Goal: Information Seeking & Learning: Learn about a topic

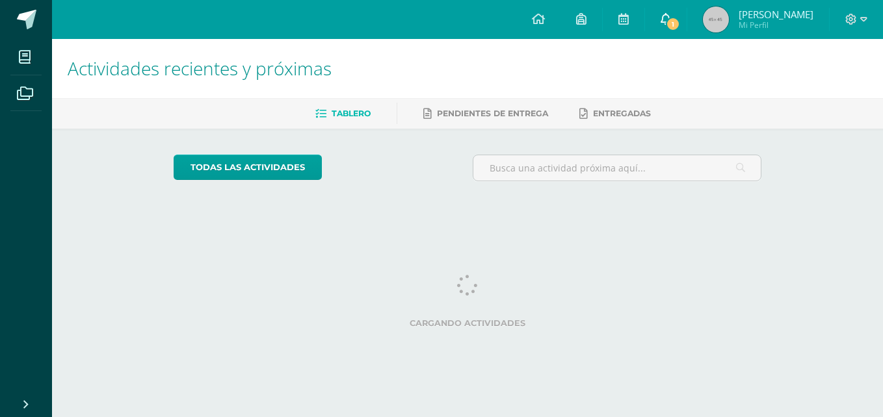
click at [663, 25] on span at bounding box center [666, 19] width 10 height 14
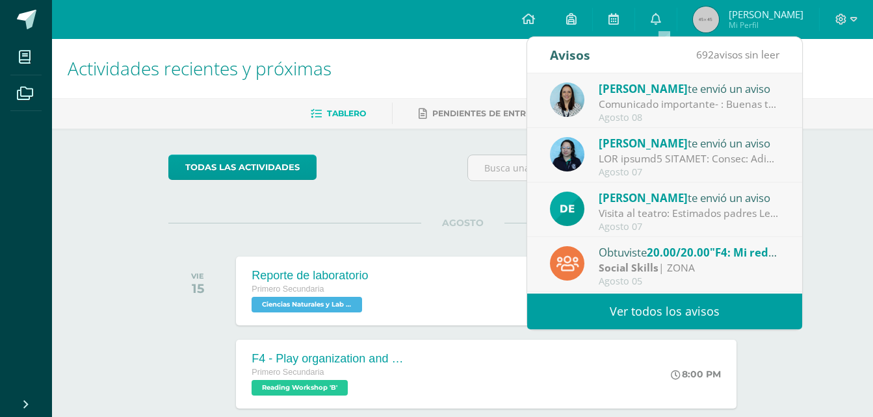
click at [689, 96] on div "Melissa Arevalo te envió un aviso" at bounding box center [689, 88] width 181 height 17
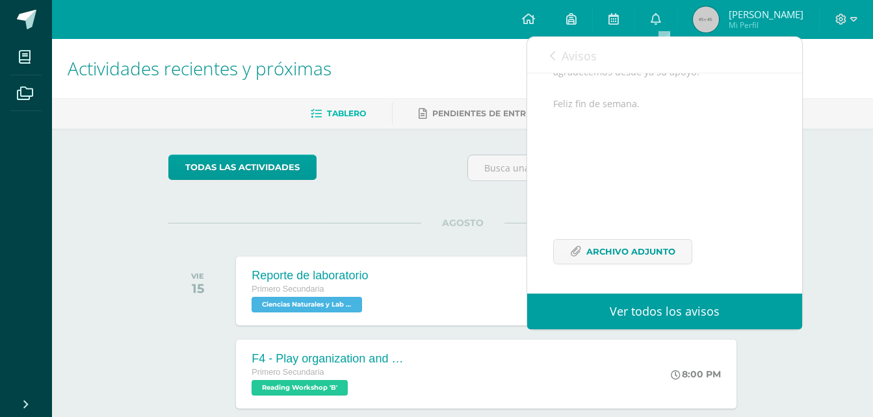
scroll to position [190, 0]
click at [618, 246] on span "Archivo Adjunto" at bounding box center [631, 252] width 89 height 24
click at [560, 53] on link "Avisos" at bounding box center [573, 55] width 47 height 37
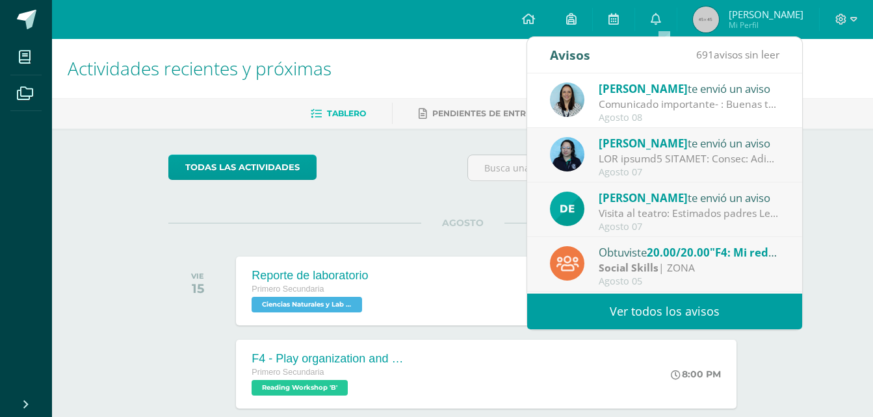
click at [696, 151] on div "Yamileth Barillas te envió un aviso" at bounding box center [689, 143] width 181 height 17
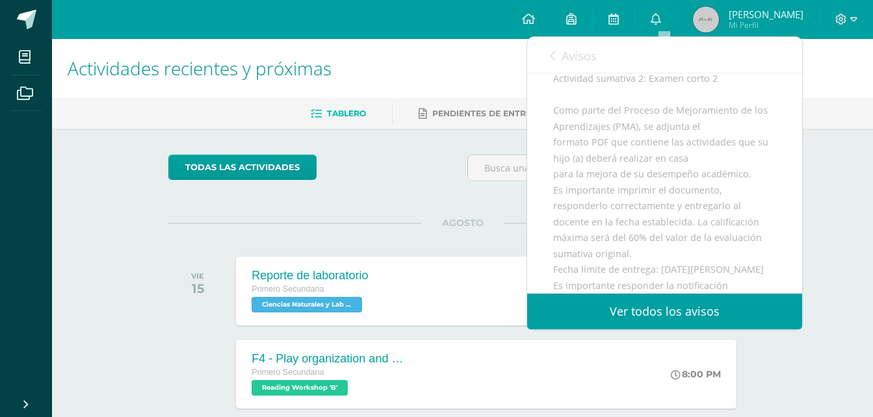
scroll to position [268, 0]
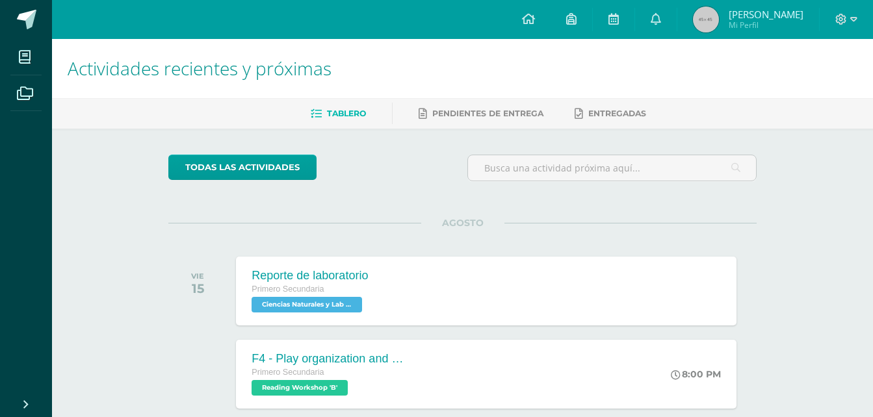
click at [653, 13] on icon at bounding box center [656, 19] width 10 height 12
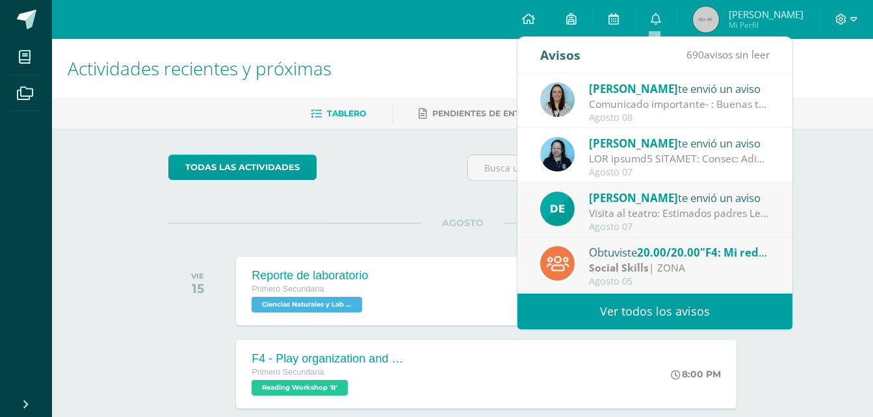
click at [690, 155] on div at bounding box center [679, 159] width 181 height 15
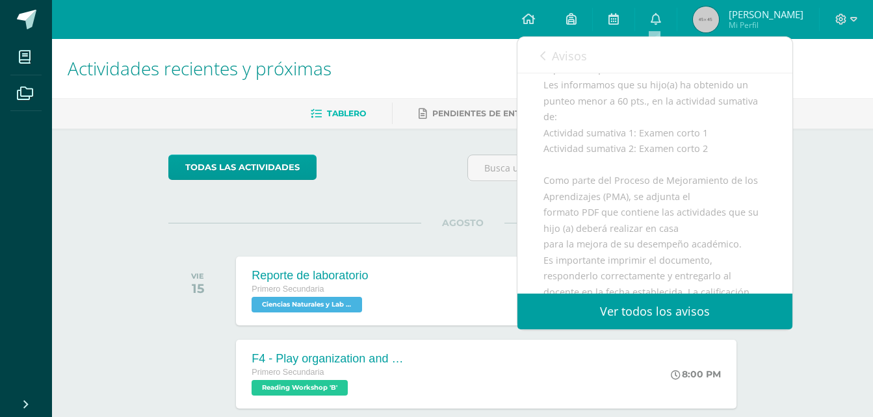
scroll to position [559, 0]
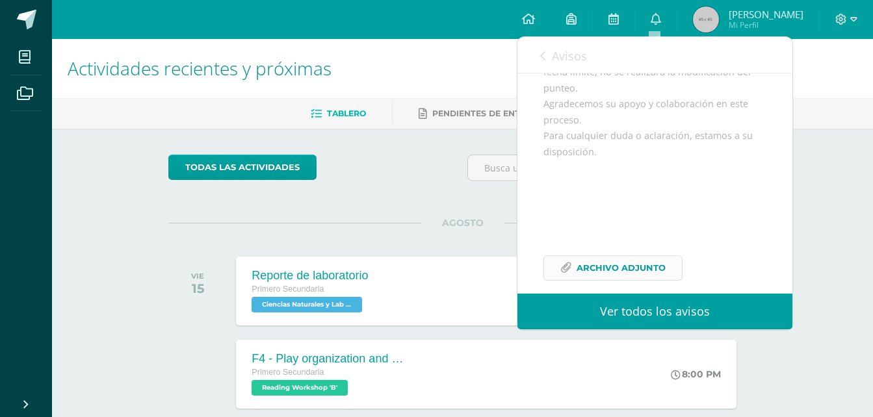
click at [598, 256] on span "Archivo Adjunto" at bounding box center [621, 268] width 89 height 24
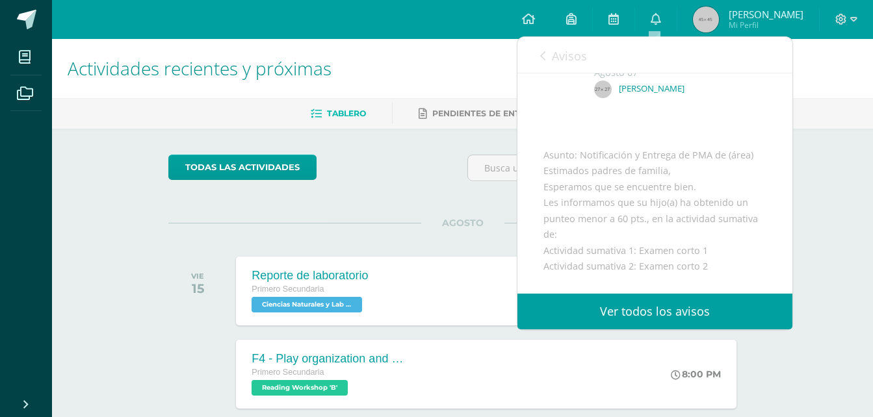
scroll to position [0, 0]
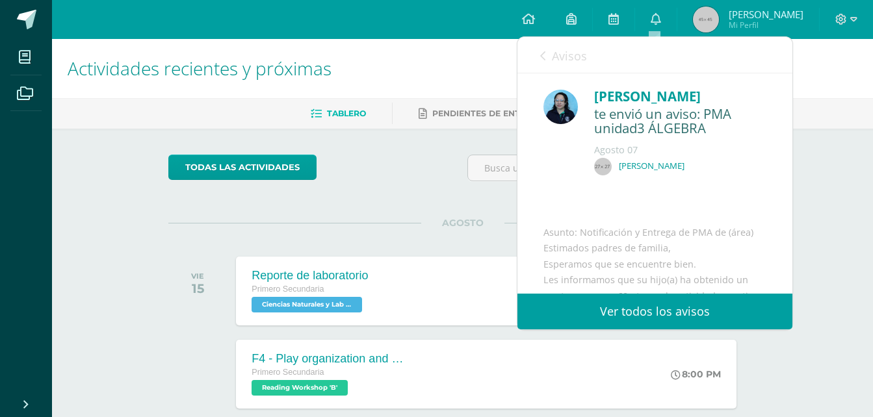
click at [644, 316] on link "Ver todos los avisos" at bounding box center [655, 312] width 275 height 36
click at [619, 165] on p "[PERSON_NAME]" at bounding box center [652, 166] width 66 height 11
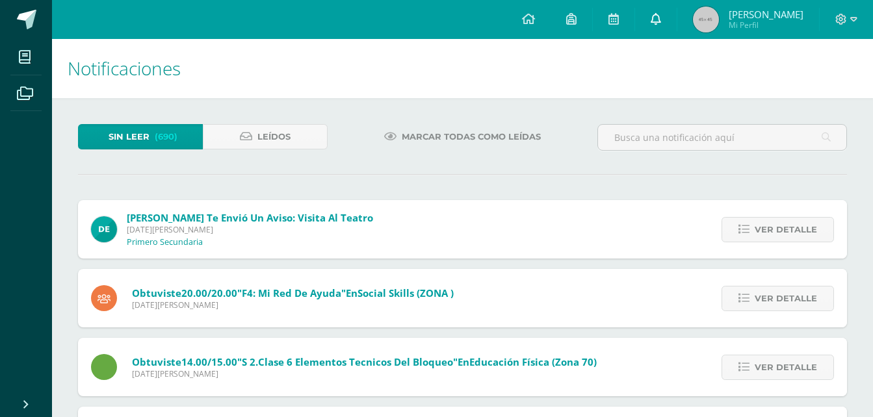
click at [646, 20] on link at bounding box center [656, 19] width 42 height 39
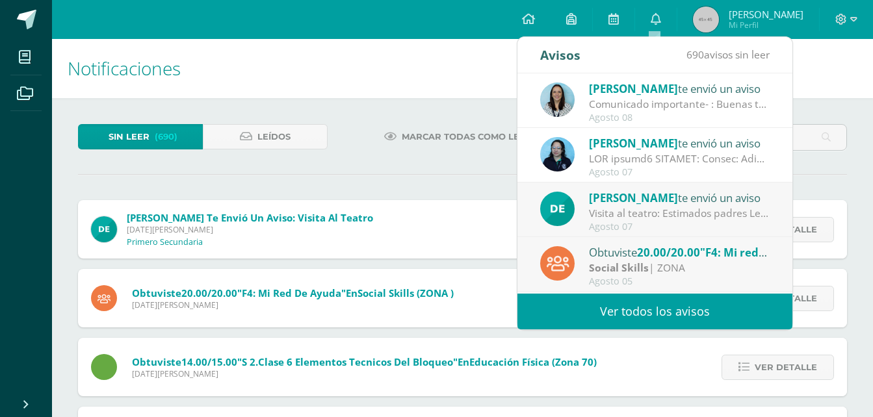
click at [646, 153] on div at bounding box center [679, 159] width 181 height 15
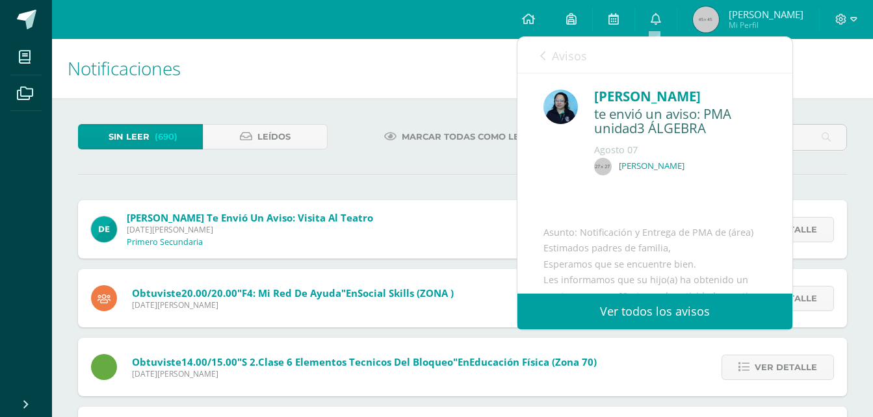
click at [569, 113] on img at bounding box center [561, 107] width 34 height 34
drag, startPoint x: 577, startPoint y: 124, endPoint x: 594, endPoint y: 116, distance: 19.0
drag, startPoint x: 594, startPoint y: 116, endPoint x: 515, endPoint y: 157, distance: 89.3
click at [515, 157] on div "Marcar todas como leídas" at bounding box center [463, 143] width 260 height 38
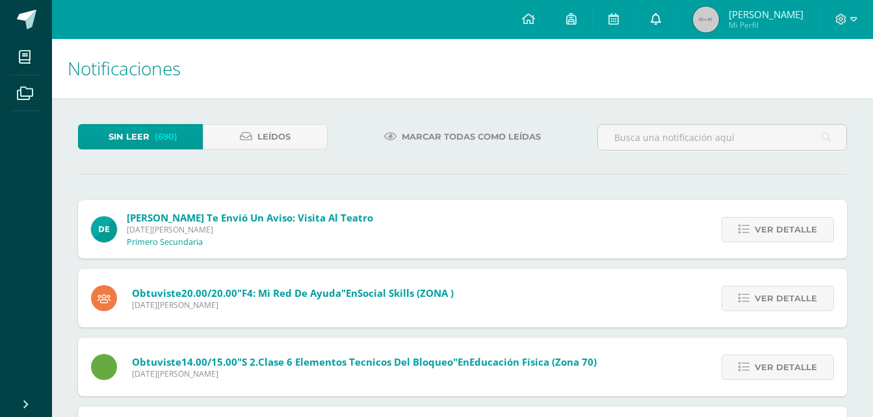
click at [648, 25] on link at bounding box center [656, 19] width 42 height 39
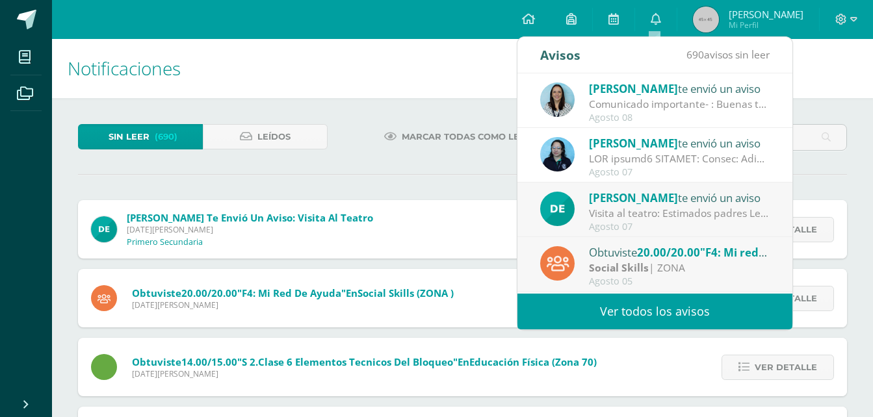
click at [641, 144] on span "[PERSON_NAME]" at bounding box center [633, 143] width 89 height 15
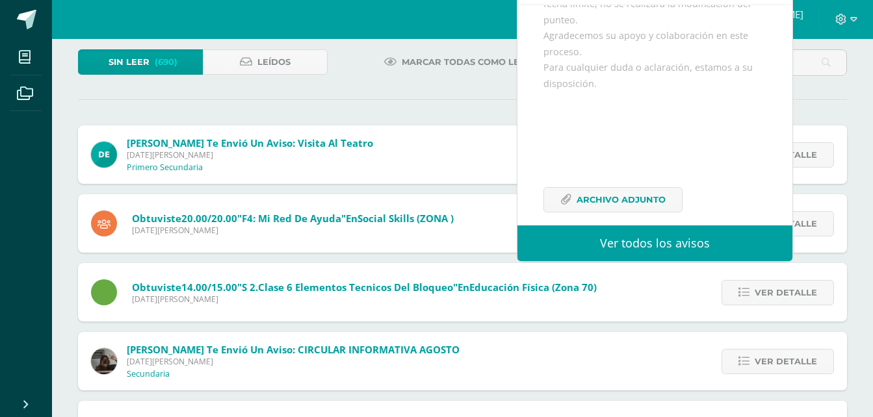
scroll to position [130, 0]
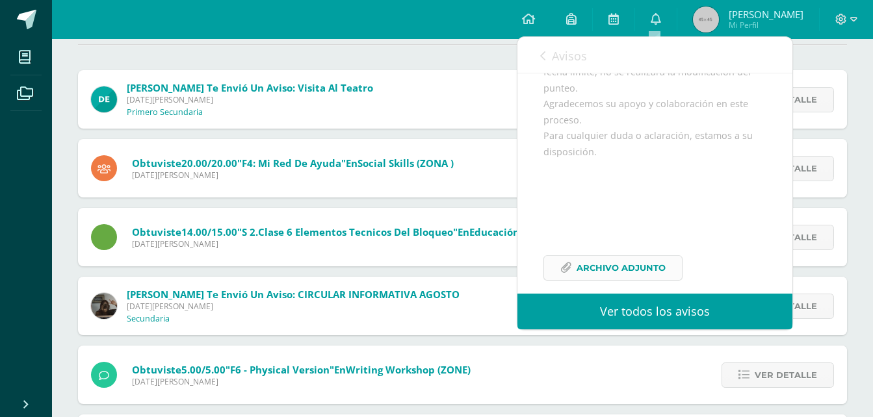
click at [606, 256] on span "Archivo Adjunto" at bounding box center [621, 268] width 89 height 24
